Goal: Task Accomplishment & Management: Manage account settings

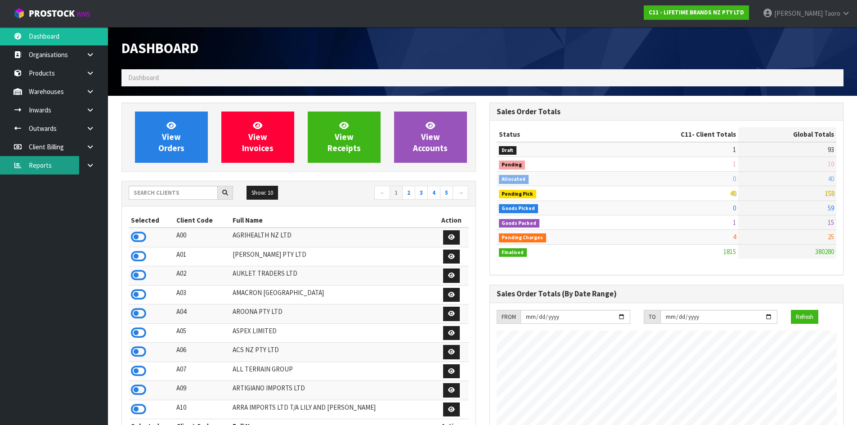
scroll to position [681, 367]
click at [807, 15] on span "[PERSON_NAME]" at bounding box center [798, 13] width 49 height 9
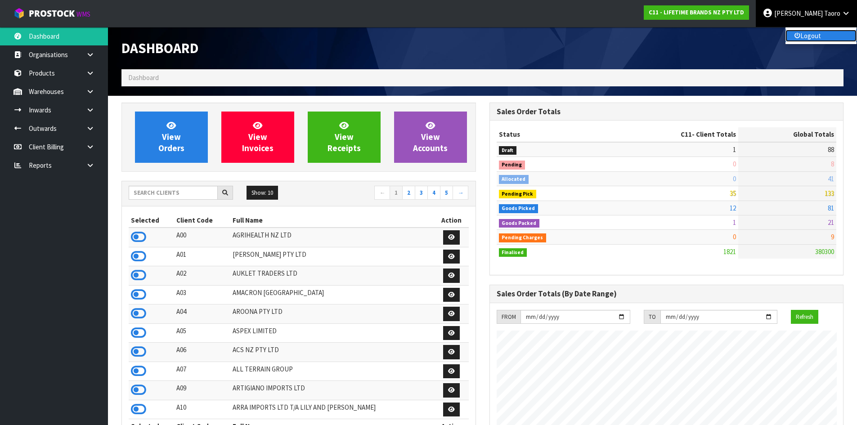
click at [807, 33] on link "Logout" at bounding box center [820, 36] width 71 height 12
